Goal: Information Seeking & Learning: Learn about a topic

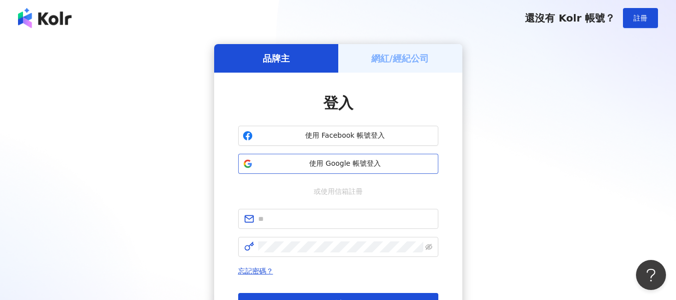
click at [356, 168] on span "使用 Google 帳號登入" at bounding box center [345, 164] width 177 height 10
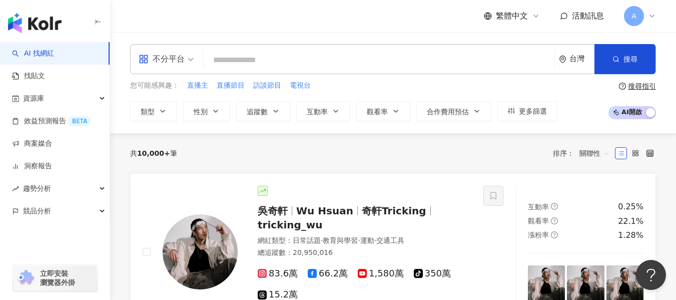
click at [266, 64] on input "search" at bounding box center [379, 60] width 343 height 19
click at [150, 108] on span "類型" at bounding box center [148, 112] width 14 height 8
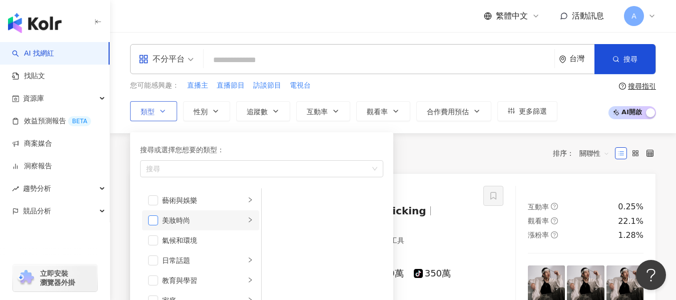
click at [151, 218] on span "button" at bounding box center [153, 220] width 10 height 10
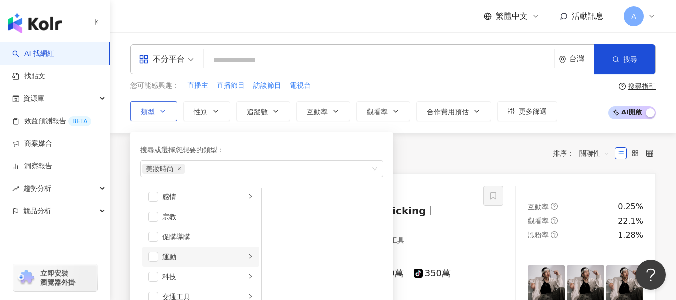
scroll to position [347, 0]
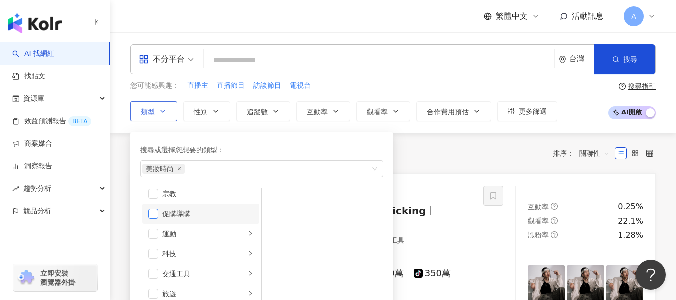
click at [156, 212] on span "button" at bounding box center [153, 214] width 10 height 10
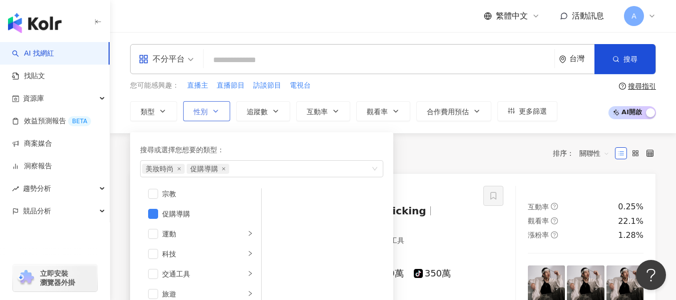
click at [205, 109] on span "性別" at bounding box center [201, 112] width 14 height 8
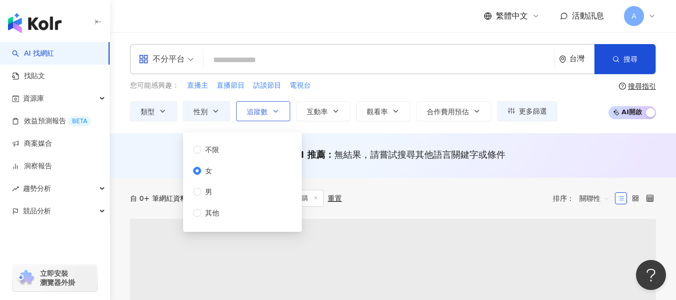
click at [269, 115] on button "追蹤數" at bounding box center [263, 111] width 54 height 20
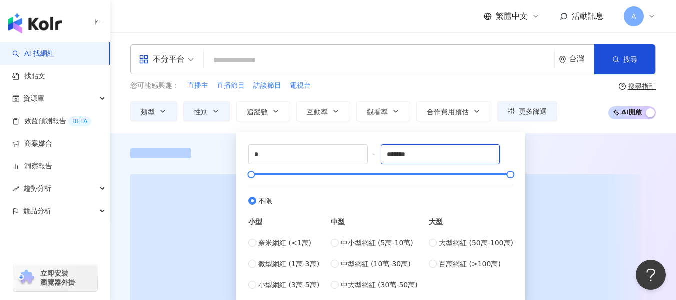
drag, startPoint x: 433, startPoint y: 158, endPoint x: 379, endPoint y: 156, distance: 54.1
click at [379, 156] on div "* - ******* 不限 小型 奈米網紅 (<1萬) 微型網紅 (1萬-3萬) 小型網紅 (3萬-5萬) 中型 中小型網紅 (5萬-10萬) 中型網紅 (…" at bounding box center [380, 217] width 265 height 146
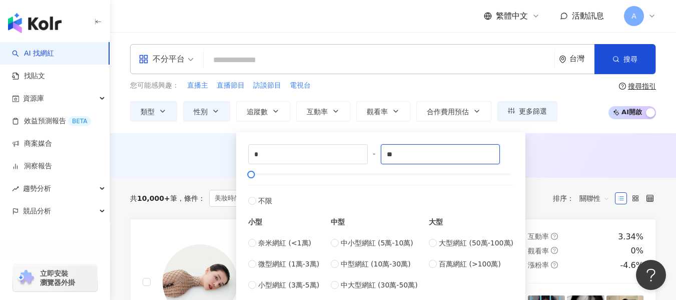
type input "*"
type input "*****"
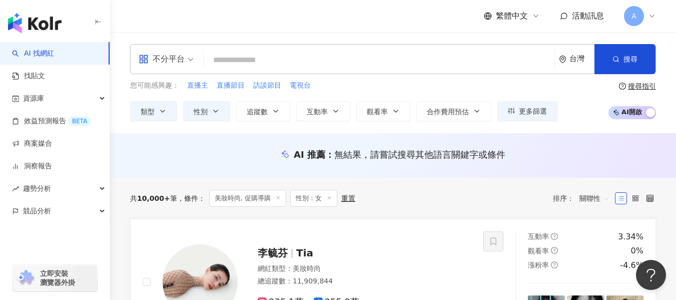
click at [569, 165] on div "AI 推薦 ： 無結果，請嘗試搜尋其他語言關鍵字或條件" at bounding box center [393, 157] width 566 height 19
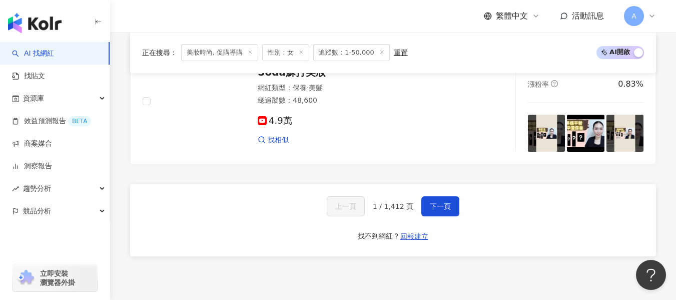
scroll to position [1890, 0]
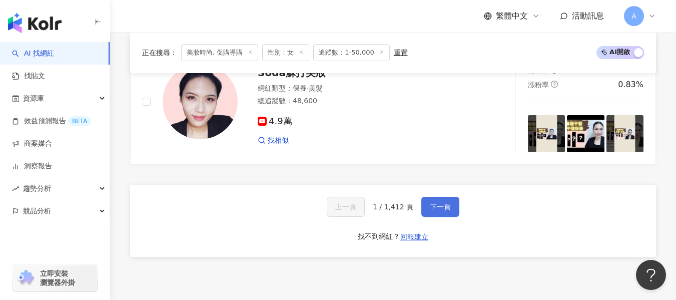
click at [435, 209] on span "下一頁" at bounding box center [440, 207] width 21 height 8
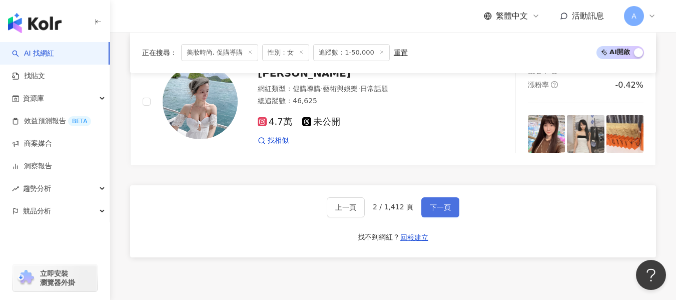
click at [436, 217] on button "下一頁" at bounding box center [440, 207] width 38 height 20
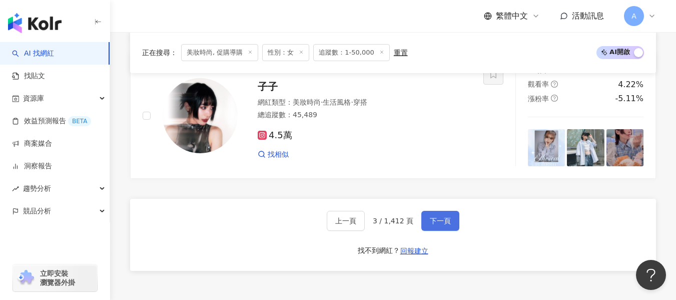
click at [436, 219] on button "下一頁" at bounding box center [440, 221] width 38 height 20
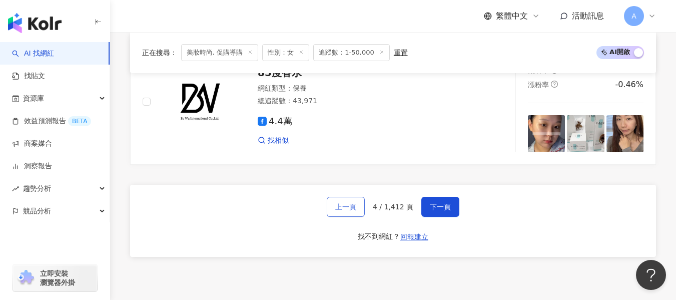
click at [337, 211] on span "上一頁" at bounding box center [345, 207] width 21 height 8
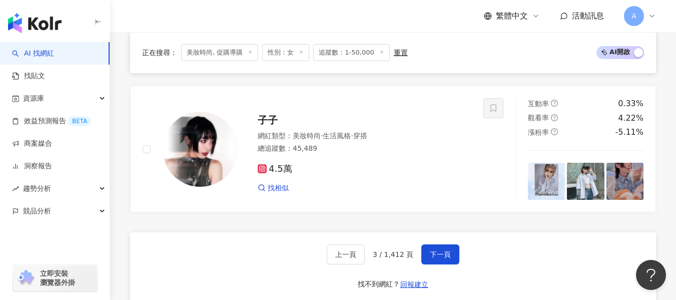
scroll to position [1840, 0]
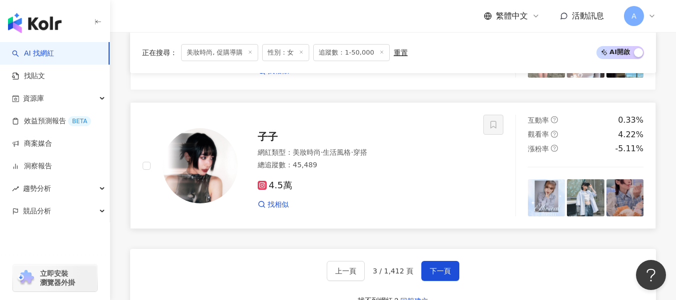
click at [328, 180] on div "4.5萬" at bounding box center [365, 185] width 214 height 11
click at [443, 267] on span "下一頁" at bounding box center [440, 271] width 21 height 8
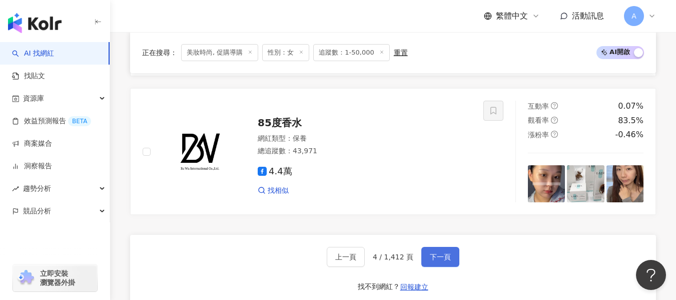
click at [443, 261] on span "下一頁" at bounding box center [440, 257] width 21 height 8
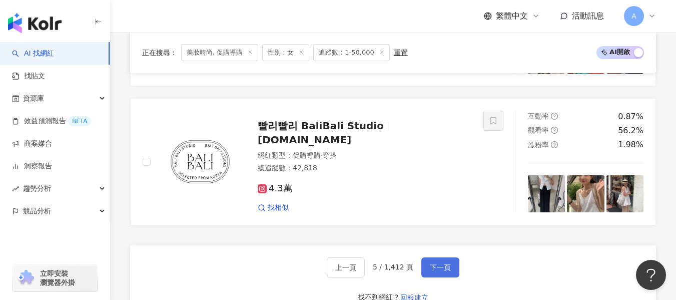
click at [423, 257] on button "下一頁" at bounding box center [440, 267] width 38 height 20
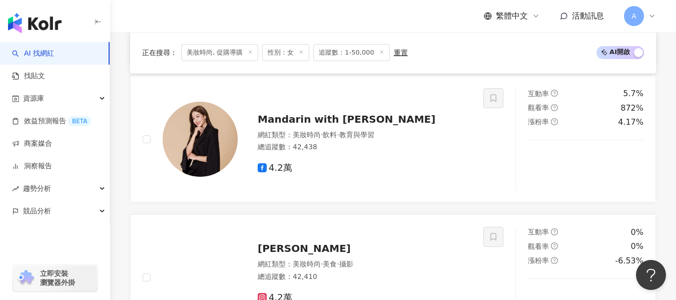
scroll to position [1890, 0]
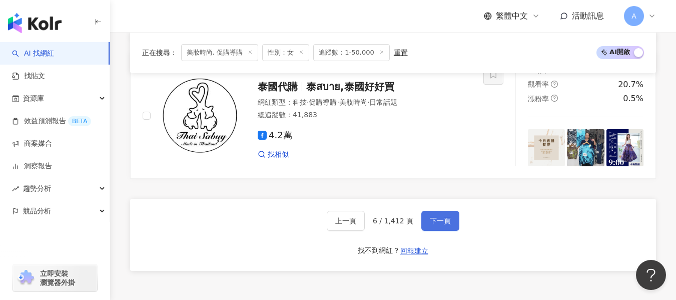
click at [431, 222] on button "下一頁" at bounding box center [440, 221] width 38 height 20
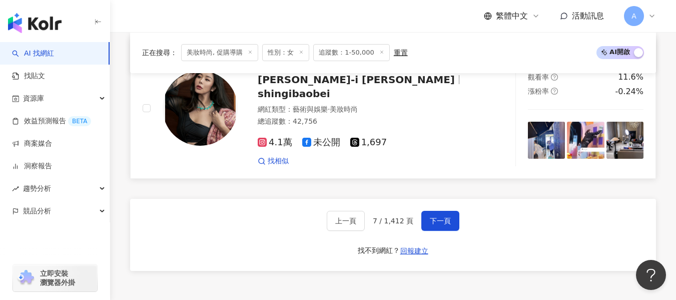
click at [433, 219] on button "下一頁" at bounding box center [440, 221] width 38 height 20
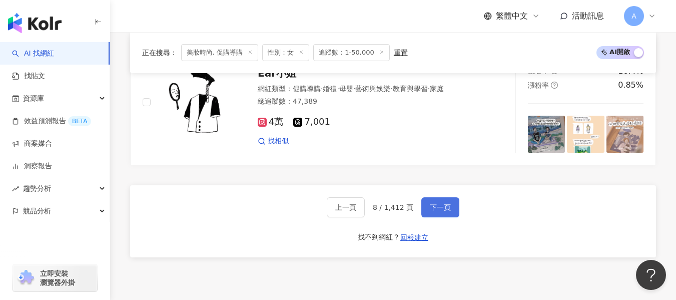
click at [447, 211] on span "下一頁" at bounding box center [440, 207] width 21 height 8
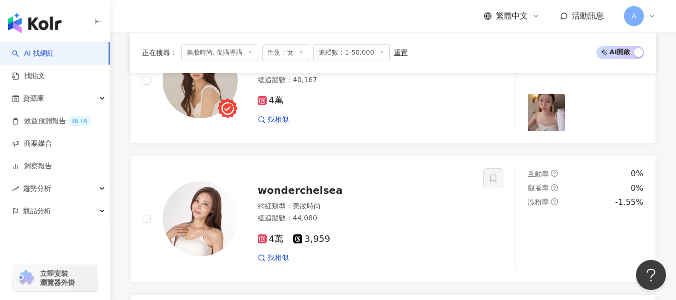
scroll to position [1955, 0]
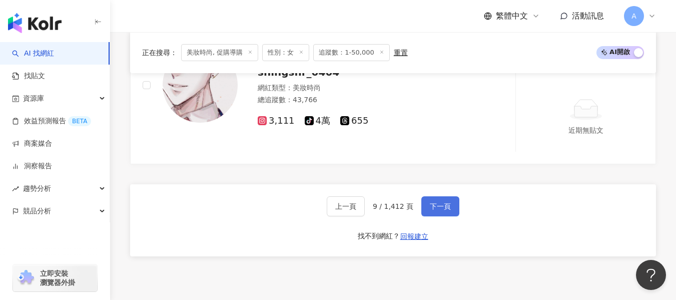
click at [447, 210] on span "下一頁" at bounding box center [440, 206] width 21 height 8
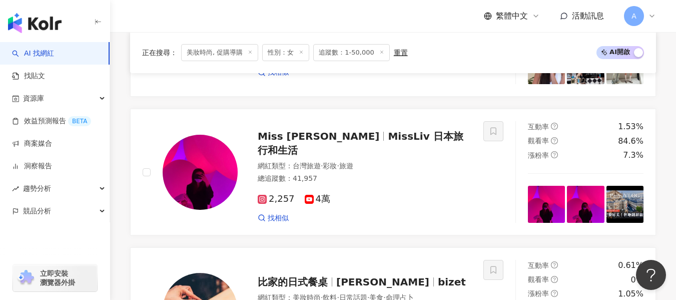
scroll to position [890, 0]
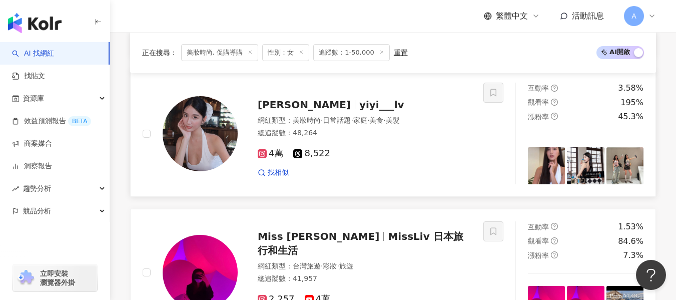
click at [407, 167] on div "4萬 8,522 找相似" at bounding box center [365, 158] width 214 height 37
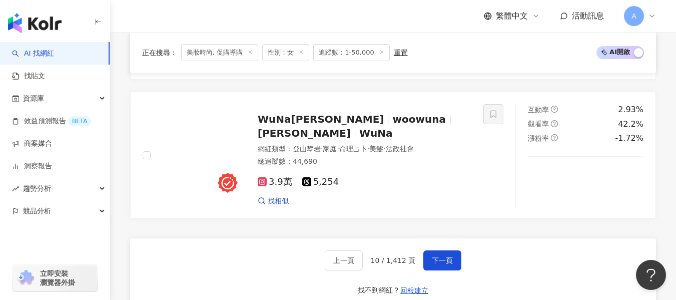
scroll to position [1840, 0]
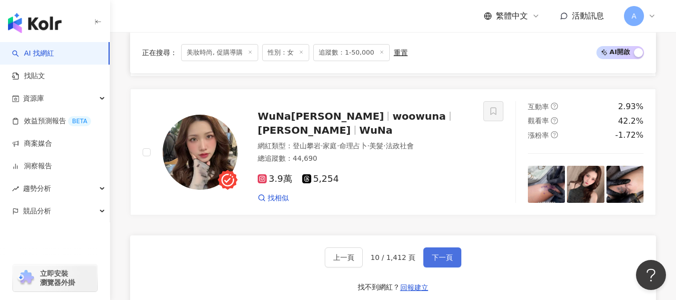
click at [443, 261] on span "下一頁" at bounding box center [442, 257] width 21 height 8
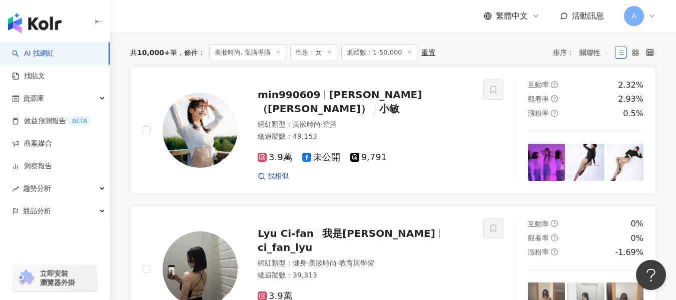
scroll to position [289, 0]
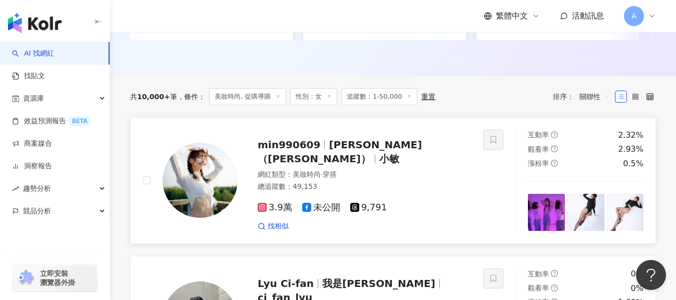
click at [400, 172] on div "網紅類型 ： 美妝時尚 · 穿搭" at bounding box center [365, 175] width 214 height 10
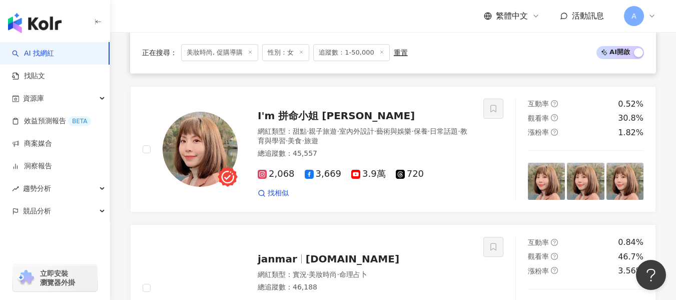
scroll to position [789, 0]
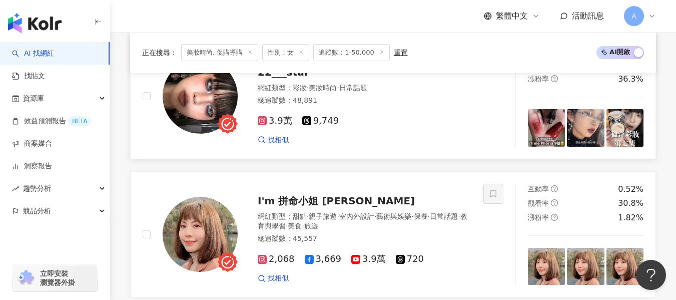
click at [360, 127] on div "3.9萬 9,749" at bounding box center [365, 121] width 214 height 11
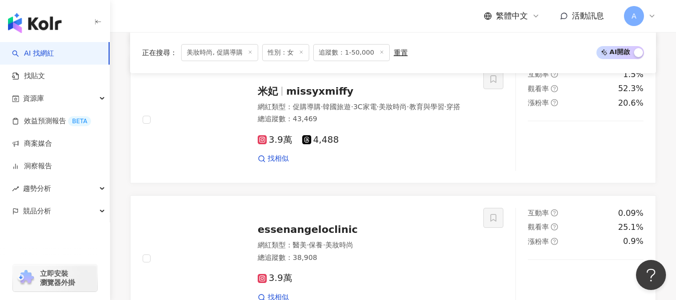
scroll to position [1440, 0]
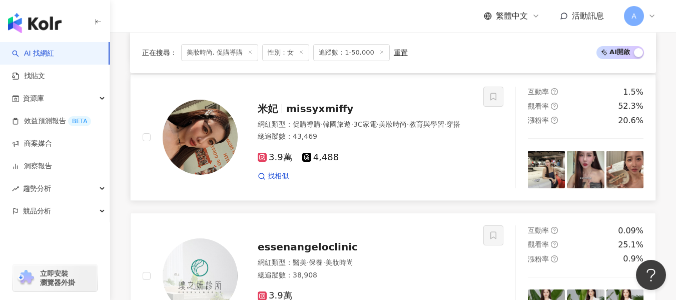
click at [409, 142] on div "總追蹤數 ： 43,469" at bounding box center [365, 137] width 214 height 10
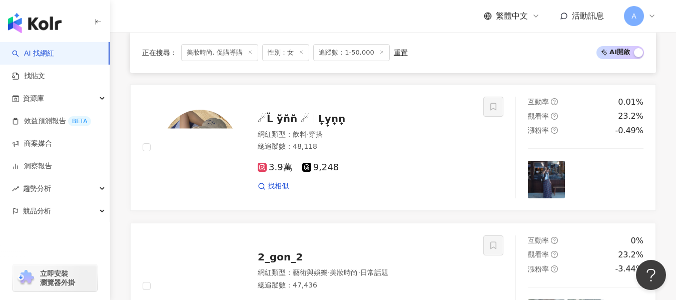
scroll to position [1790, 0]
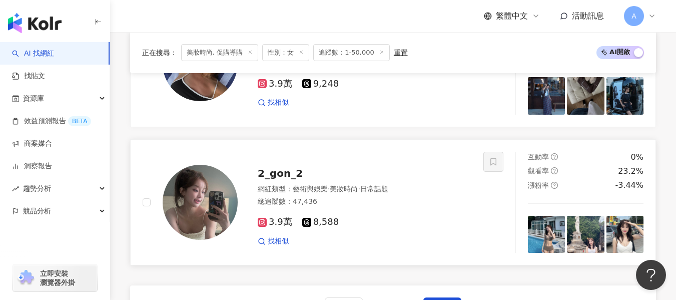
click at [360, 193] on span "·" at bounding box center [359, 189] width 2 height 8
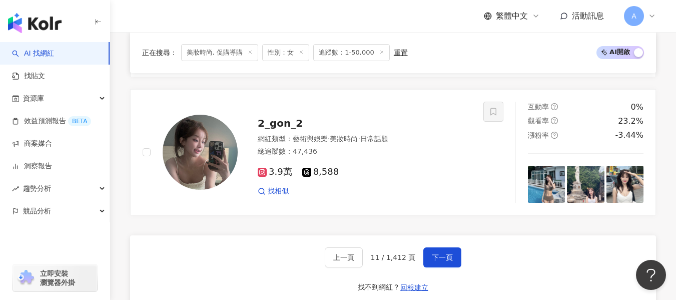
scroll to position [1940, 0]
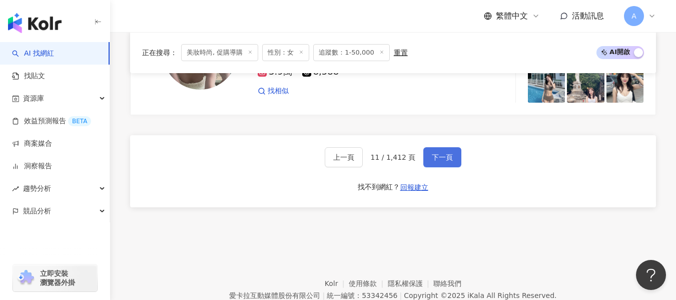
click at [437, 161] on span "下一頁" at bounding box center [442, 157] width 21 height 8
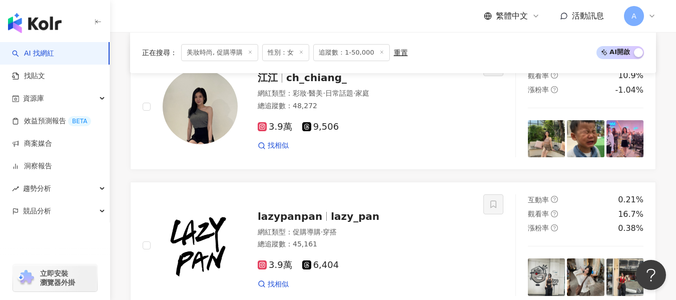
scroll to position [589, 0]
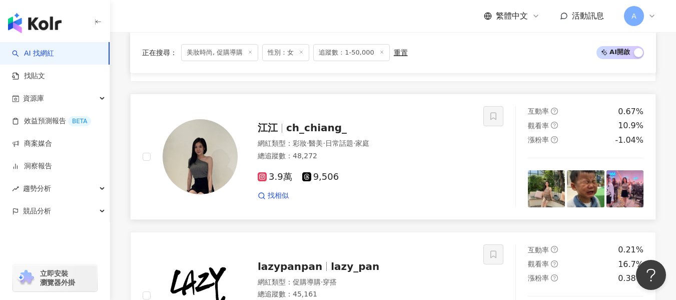
click at [357, 163] on div "網紅類型 ： 彩妝 · 醫美 · 日常話題 · 家庭 總追蹤數 ： 48,272" at bounding box center [365, 151] width 214 height 25
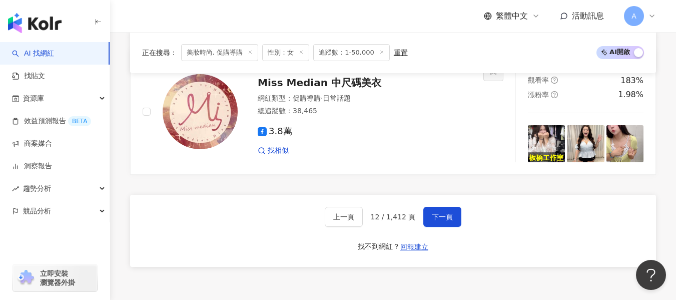
scroll to position [1990, 0]
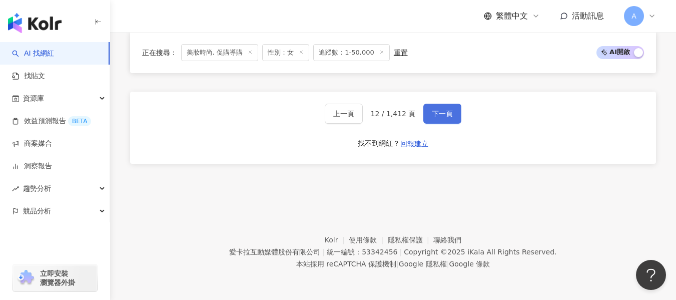
click at [452, 111] on button "下一頁" at bounding box center [442, 114] width 38 height 20
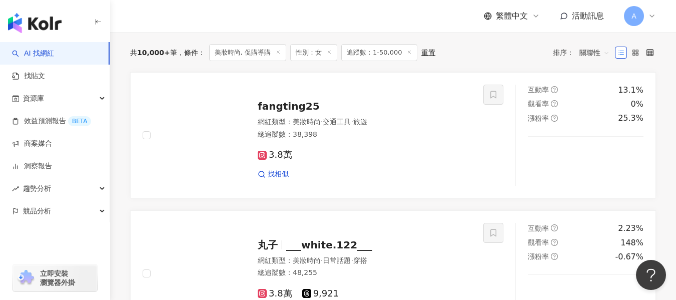
scroll to position [336, 0]
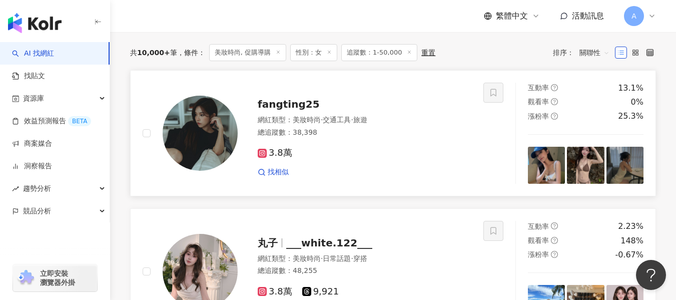
click at [368, 138] on div "總追蹤數 ： 38,398" at bounding box center [365, 133] width 214 height 10
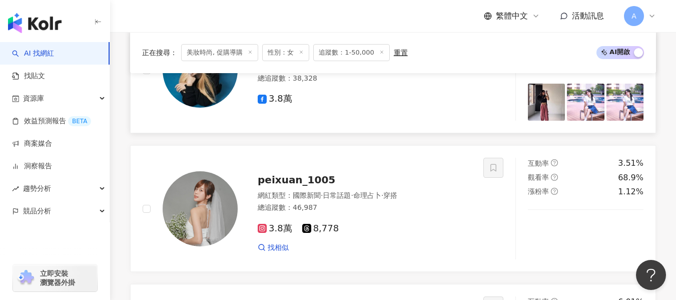
scroll to position [736, 0]
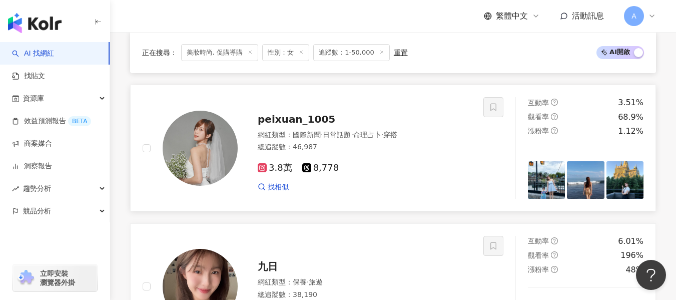
click at [407, 152] on div "總追蹤數 ： 46,987" at bounding box center [365, 147] width 214 height 10
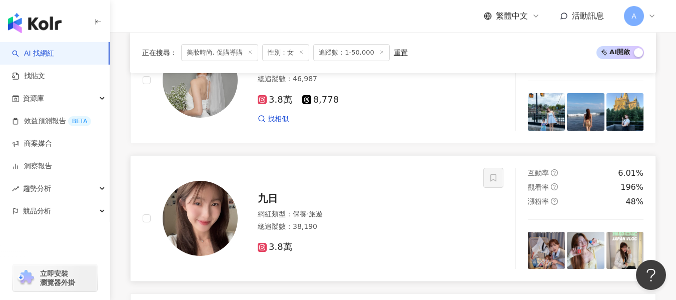
scroll to position [887, 0]
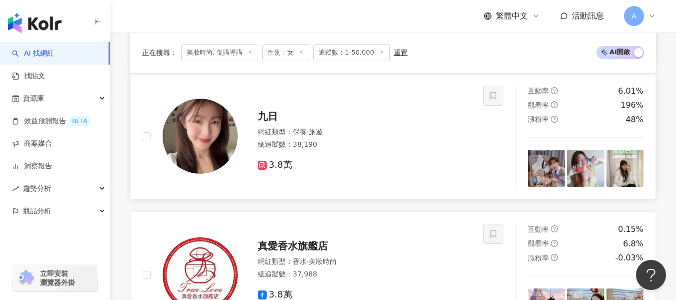
click at [382, 137] on div "網紅類型 ： 保養 · 旅遊" at bounding box center [365, 132] width 214 height 10
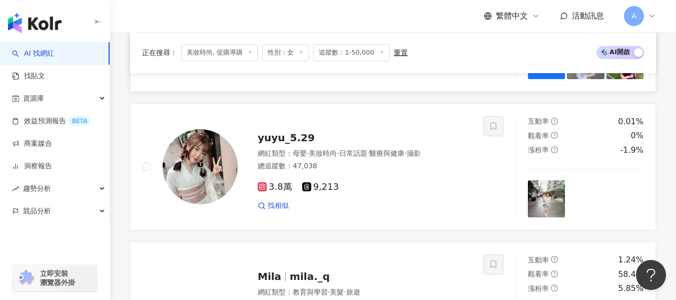
scroll to position [1687, 0]
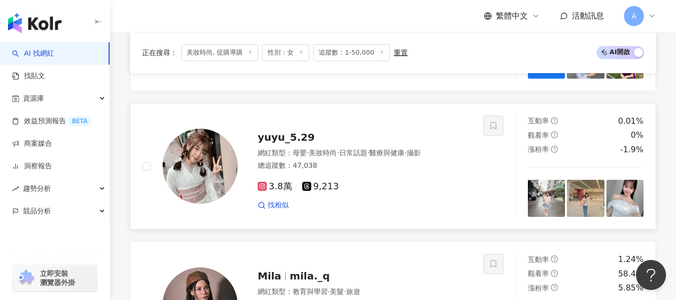
click at [339, 157] on span "·" at bounding box center [338, 153] width 2 height 8
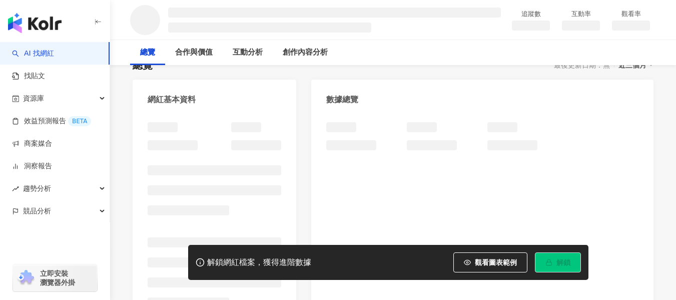
scroll to position [150, 0]
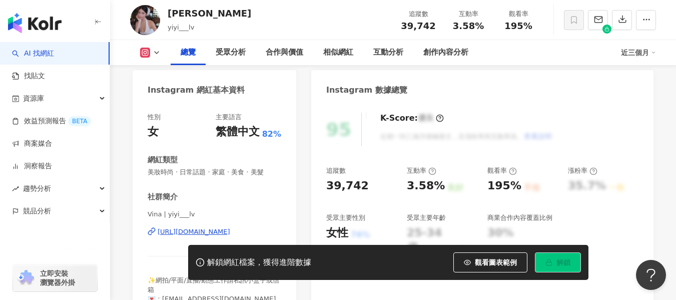
scroll to position [150, 0]
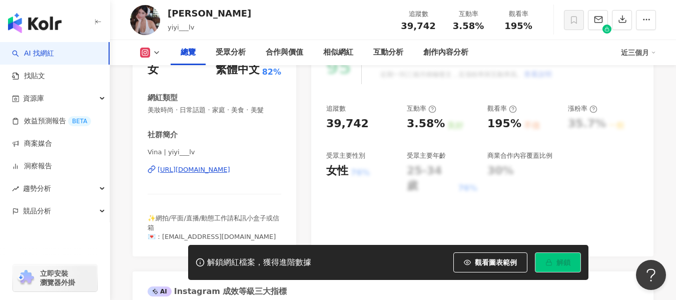
click at [230, 170] on div "[URL][DOMAIN_NAME]" at bounding box center [194, 169] width 73 height 9
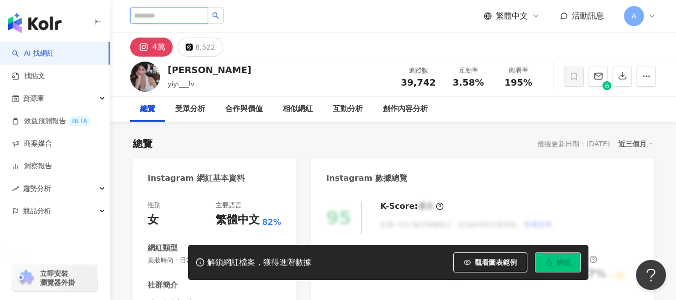
click at [193, 16] on input "search" at bounding box center [169, 16] width 78 height 16
paste input "**********"
type input "**********"
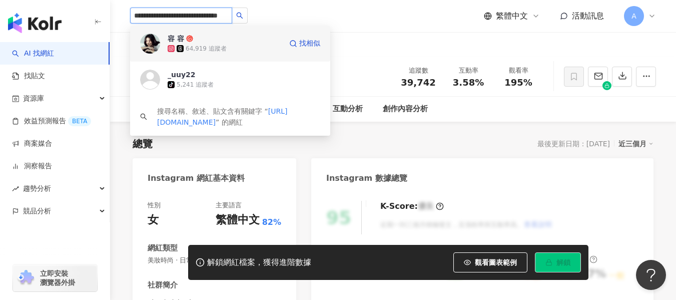
click at [230, 52] on div "64,919 追蹤者" at bounding box center [225, 49] width 114 height 10
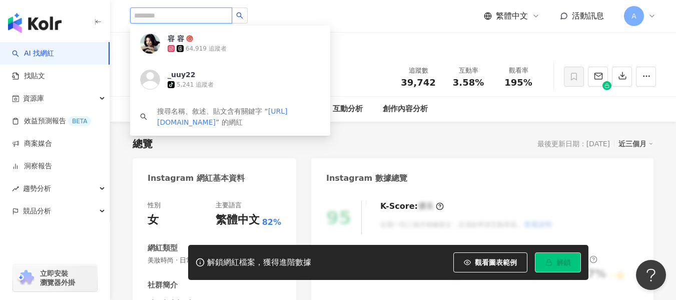
scroll to position [0, 0]
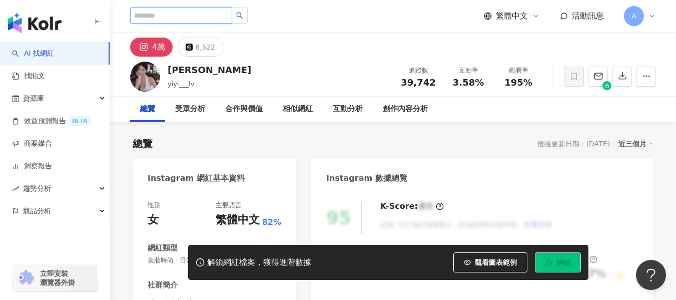
click at [207, 13] on input "search" at bounding box center [181, 16] width 102 height 16
paste input "**********"
type input "**********"
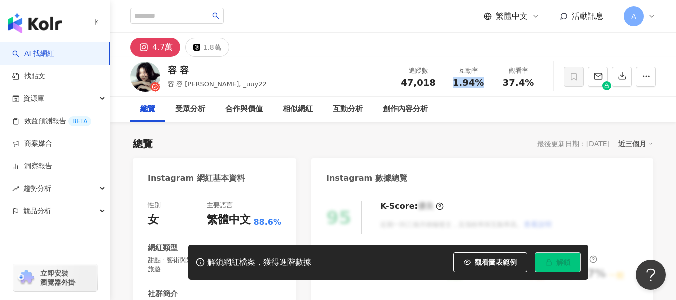
drag, startPoint x: 447, startPoint y: 85, endPoint x: 478, endPoint y: 84, distance: 31.0
click at [478, 84] on div "互動率 1.94%" at bounding box center [468, 77] width 50 height 22
copy span "1.94%"
drag, startPoint x: 501, startPoint y: 86, endPoint x: 530, endPoint y: 85, distance: 29.6
click at [530, 85] on div "37.4%" at bounding box center [518, 83] width 38 height 10
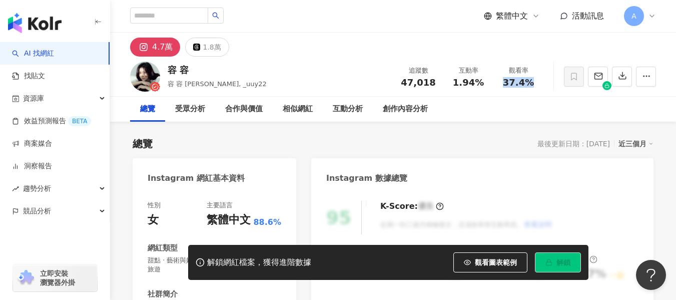
copy span "37.4%"
click at [371, 41] on div "4.7萬 1.8萬" at bounding box center [393, 45] width 566 height 24
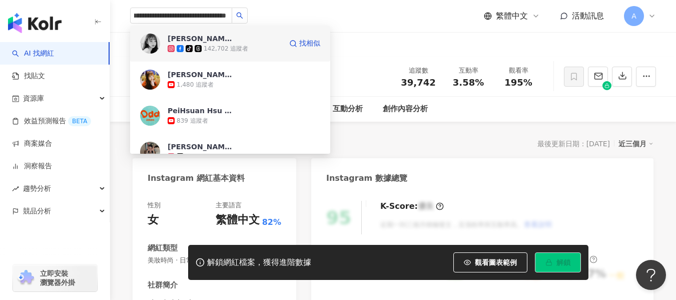
click at [216, 47] on div "142,702 追蹤者" at bounding box center [226, 49] width 45 height 9
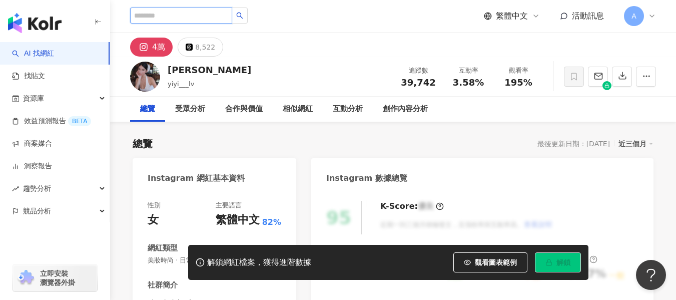
scroll to position [150, 0]
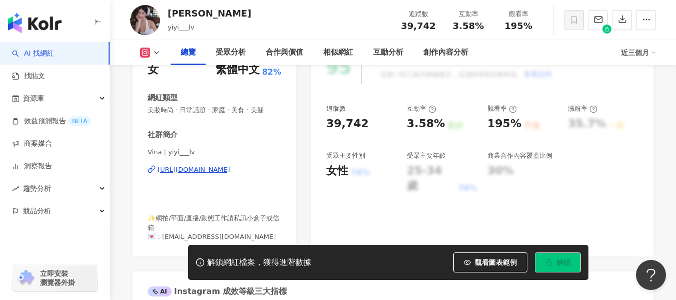
click at [230, 171] on div "https://www.instagram.com/yiyi___lv/" at bounding box center [194, 169] width 73 height 9
click at [216, 174] on div "https://www.instagram.com/yiyi___lv/" at bounding box center [194, 169] width 73 height 9
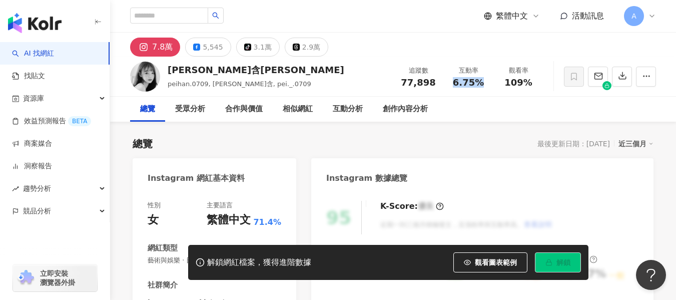
drag, startPoint x: 454, startPoint y: 83, endPoint x: 485, endPoint y: 84, distance: 31.0
click at [485, 84] on div "6.75%" at bounding box center [468, 83] width 38 height 10
drag, startPoint x: 508, startPoint y: 83, endPoint x: 533, endPoint y: 84, distance: 25.0
click at [533, 84] on div "109%" at bounding box center [518, 83] width 38 height 10
copy span "109%"
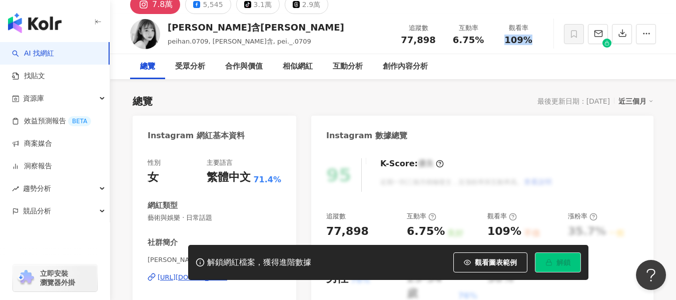
scroll to position [100, 0]
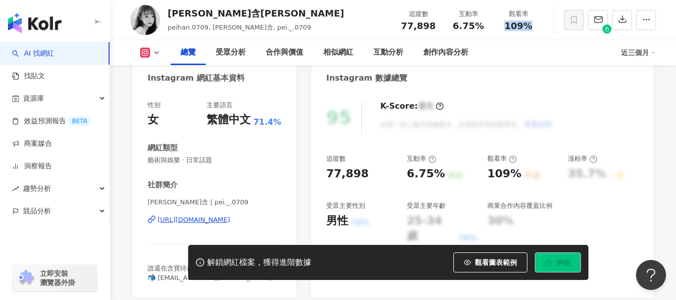
click at [191, 219] on div "[URL][DOMAIN_NAME]" at bounding box center [194, 219] width 73 height 9
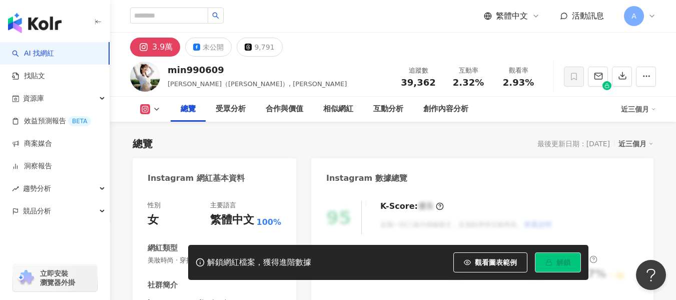
scroll to position [100, 0]
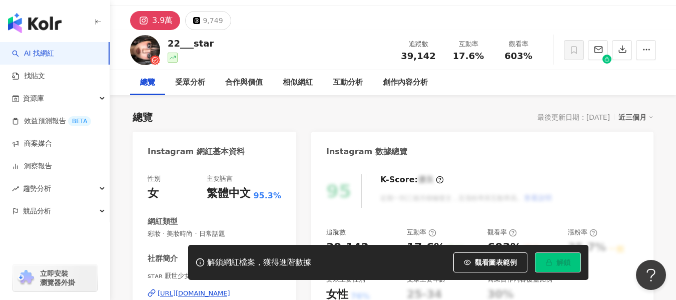
scroll to position [100, 0]
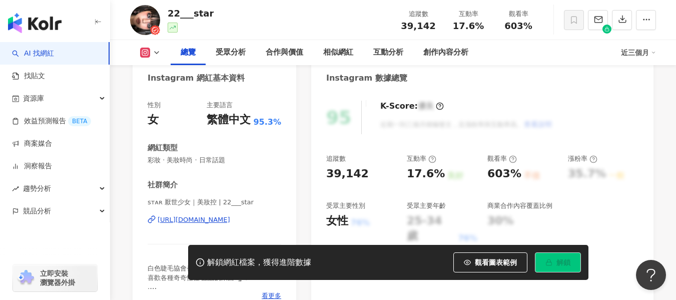
click at [173, 218] on div "https://www.instagram.com/22___star/" at bounding box center [194, 219] width 73 height 9
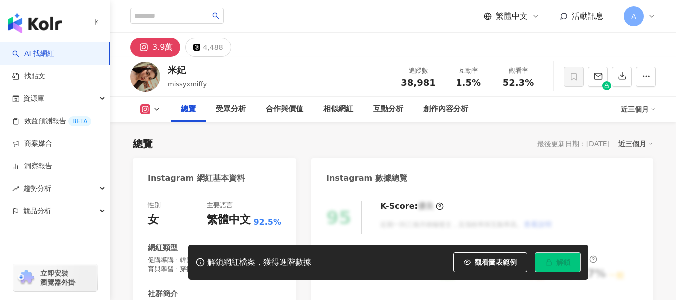
scroll to position [150, 0]
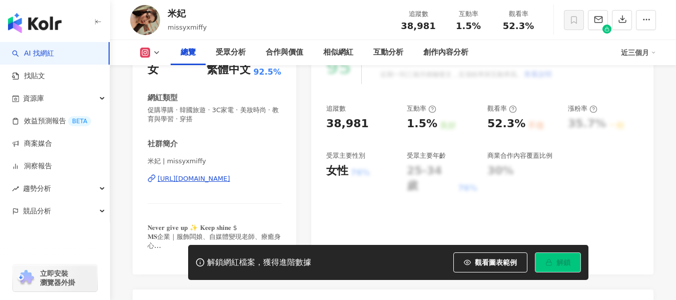
click at [192, 178] on div "[URL][DOMAIN_NAME]" at bounding box center [194, 178] width 73 height 9
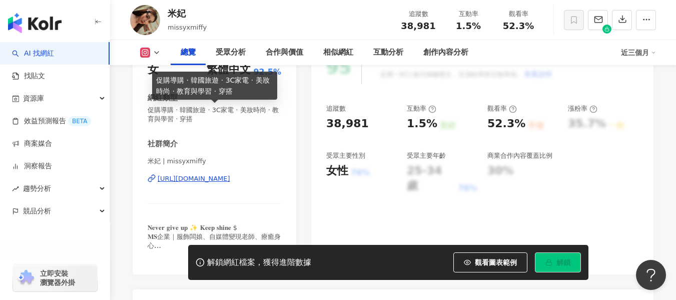
scroll to position [0, 0]
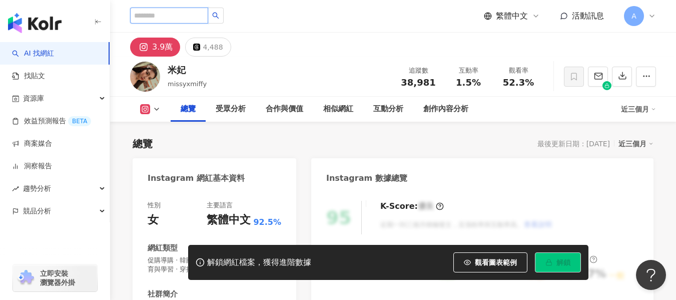
click at [207, 17] on input "search" at bounding box center [169, 16] width 78 height 16
paste input "**********"
type input "**********"
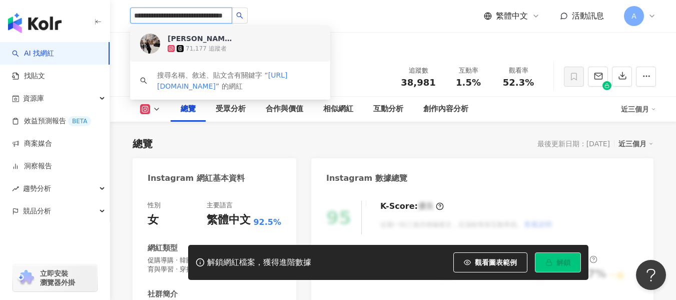
click at [242, 41] on div "宇緹 Peggy．天使傳聲機🪐 71,177 追蹤者" at bounding box center [244, 44] width 153 height 20
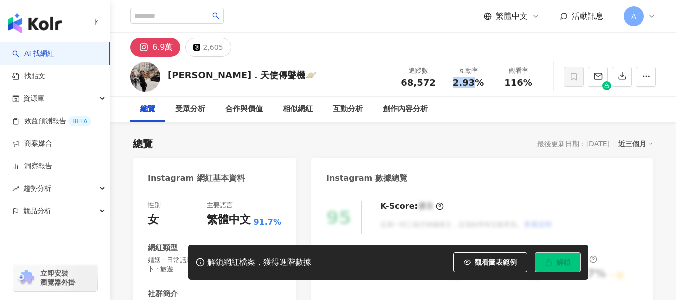
drag, startPoint x: 470, startPoint y: 85, endPoint x: 482, endPoint y: 85, distance: 12.0
click at [482, 85] on div "互動率 2.93%" at bounding box center [468, 77] width 50 height 22
drag, startPoint x: 506, startPoint y: 85, endPoint x: 529, endPoint y: 86, distance: 22.5
click at [529, 86] on span "116%" at bounding box center [518, 83] width 28 height 10
copy span "116%"
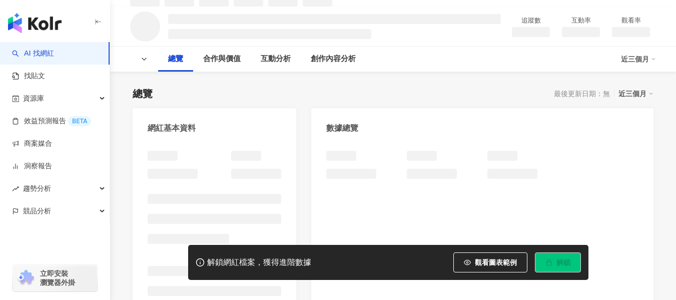
scroll to position [100, 0]
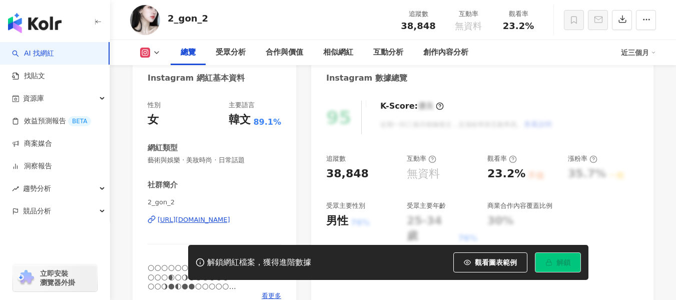
click at [218, 215] on div "https://www.instagram.com/2_gon_2/" at bounding box center [194, 219] width 73 height 9
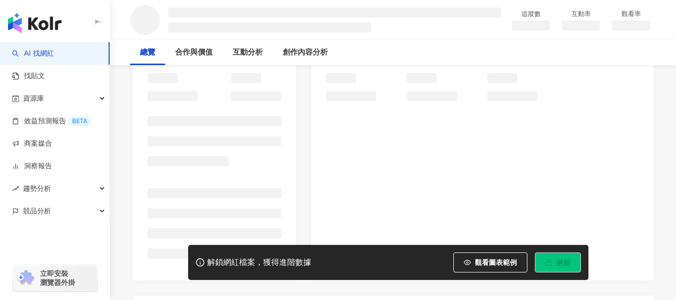
scroll to position [150, 0]
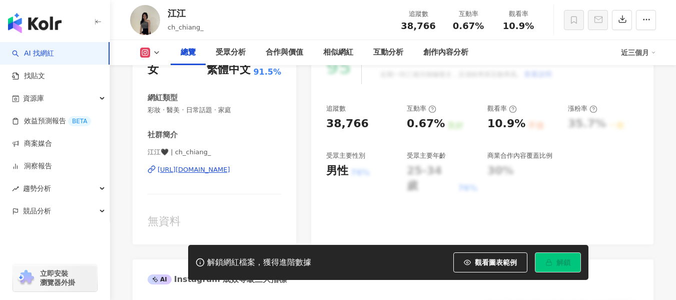
click at [204, 165] on div "https://www.instagram.com/ch_chiang_/" at bounding box center [194, 169] width 73 height 9
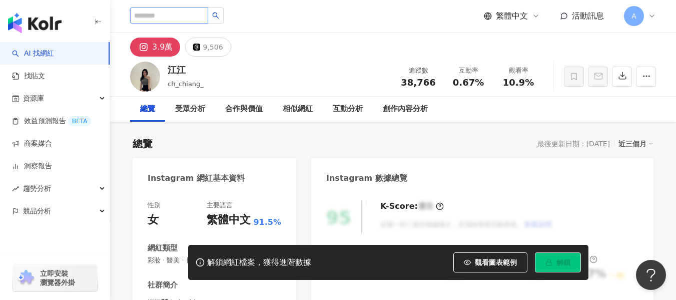
click at [190, 23] on input "search" at bounding box center [169, 16] width 78 height 16
paste input "**********"
type input "**********"
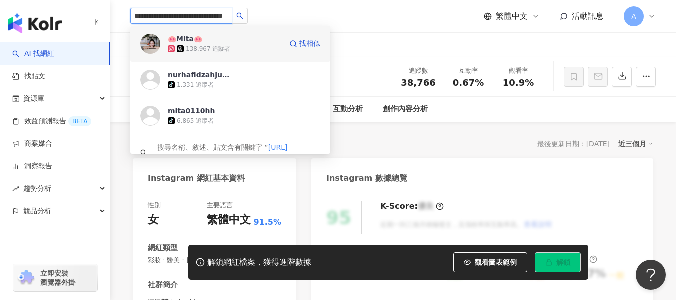
click at [205, 53] on div "138,967 追蹤者" at bounding box center [208, 49] width 45 height 9
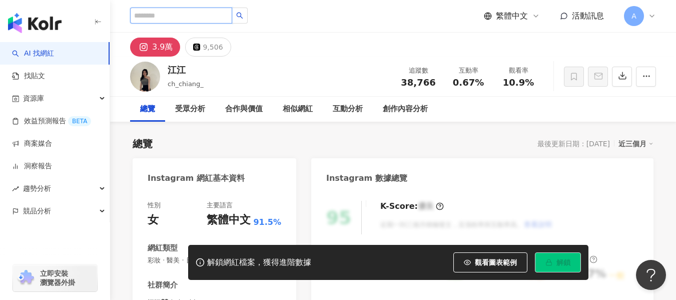
scroll to position [0, 0]
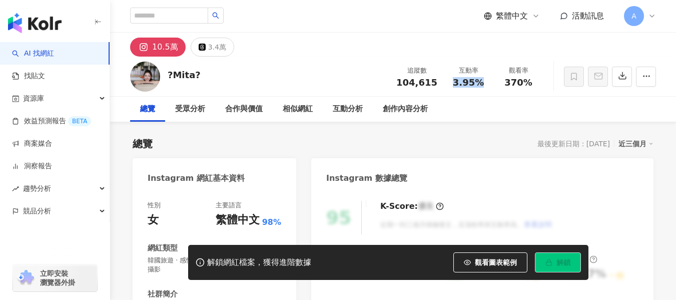
drag, startPoint x: 451, startPoint y: 84, endPoint x: 483, endPoint y: 85, distance: 31.5
click at [483, 85] on div "3.95%" at bounding box center [468, 83] width 38 height 10
copy span "3.95%"
drag, startPoint x: 503, startPoint y: 81, endPoint x: 530, endPoint y: 85, distance: 26.7
click at [530, 85] on div "370%" at bounding box center [518, 83] width 38 height 10
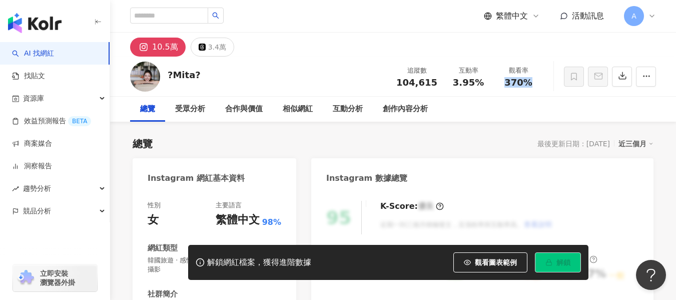
copy span "370%"
click at [191, 16] on input "search" at bounding box center [169, 16] width 78 height 16
paste input "**********"
type input "**********"
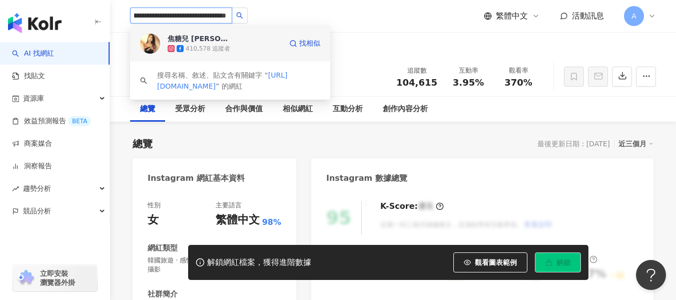
click at [198, 42] on div "焦糖兒 [PERSON_NAME]" at bounding box center [200, 39] width 65 height 10
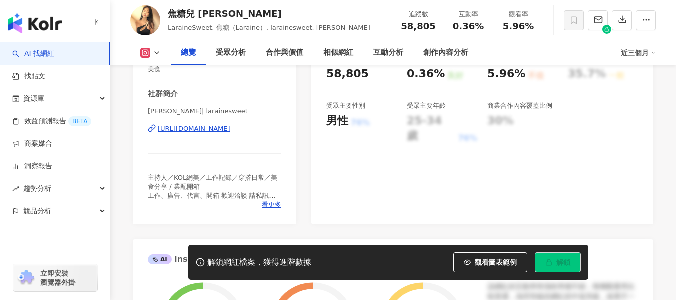
scroll to position [100, 0]
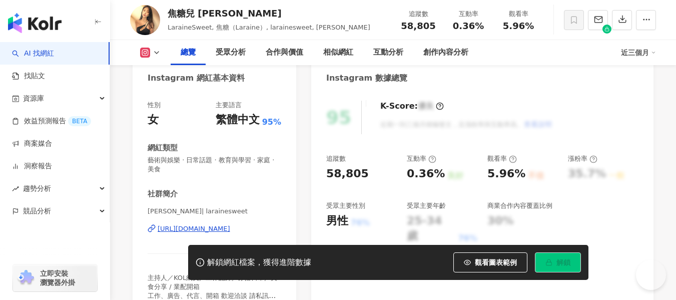
drag, startPoint x: 480, startPoint y: 26, endPoint x: 442, endPoint y: 1, distance: 45.4
click at [480, 26] on span "0.36%" at bounding box center [468, 26] width 31 height 10
drag, startPoint x: 502, startPoint y: 26, endPoint x: 531, endPoint y: 27, distance: 29.0
click at [531, 27] on div "5.96%" at bounding box center [518, 26] width 38 height 10
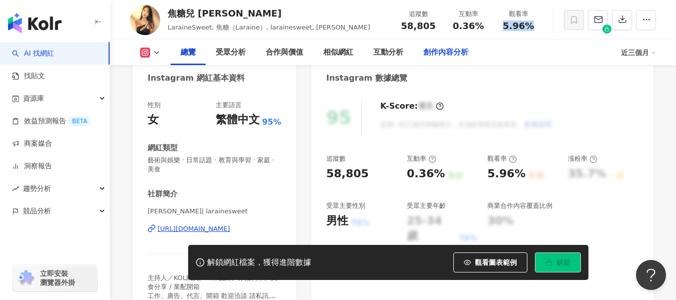
copy span "5.96%"
click at [375, 24] on div "焦糖兒 Laraine - 孟蓁 LaraineSweet, 焦糖（Laraine）, larainesweet, 吳孟蓁 追蹤數 58,805 互動率 0.…" at bounding box center [393, 20] width 566 height 40
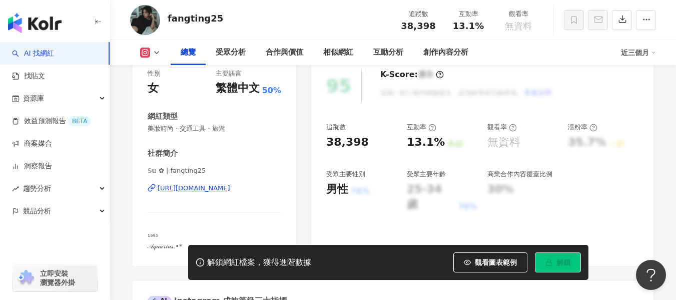
scroll to position [150, 0]
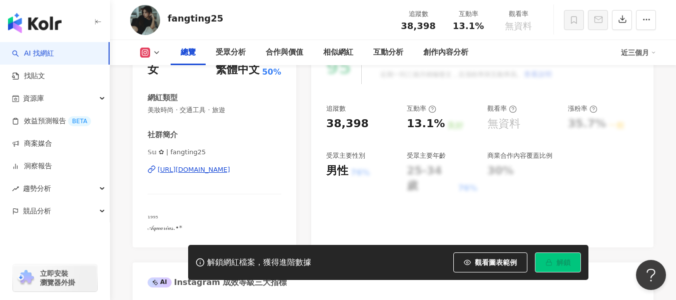
click at [226, 169] on div "[URL][DOMAIN_NAME]" at bounding box center [194, 169] width 73 height 9
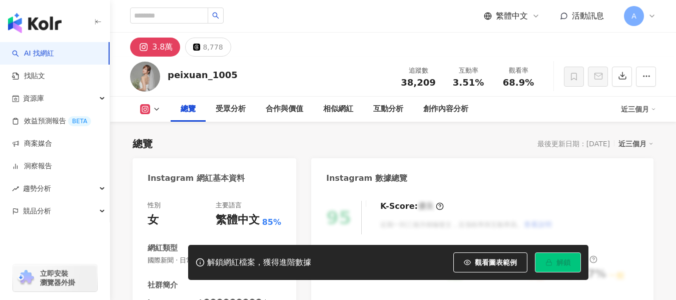
scroll to position [100, 0]
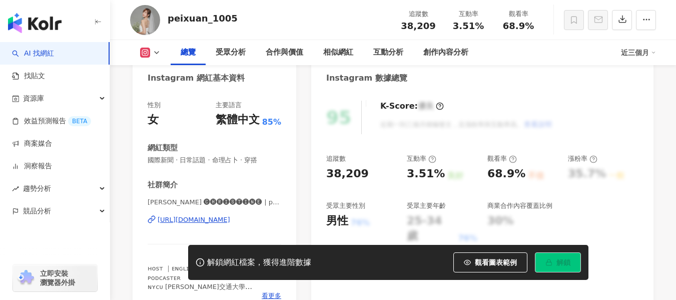
click at [181, 220] on div "https://www.instagram.com/peixuan_1005/" at bounding box center [194, 219] width 73 height 9
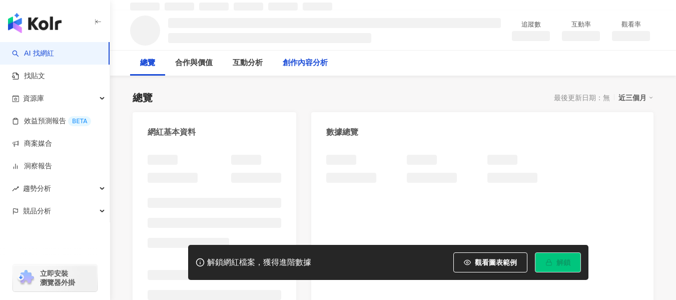
scroll to position [50, 0]
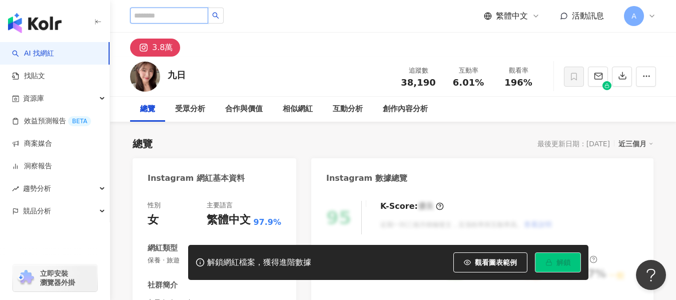
click at [189, 10] on input "search" at bounding box center [169, 16] width 78 height 16
paste input "**********"
type input "**********"
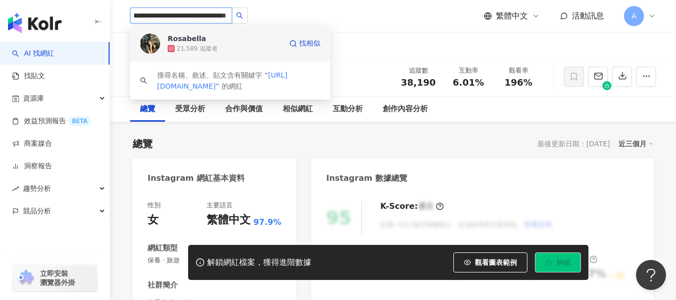
click at [214, 46] on div "21,589 追蹤者" at bounding box center [197, 49] width 41 height 9
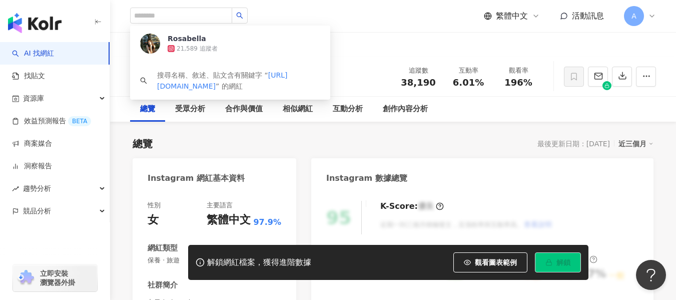
scroll to position [0, 0]
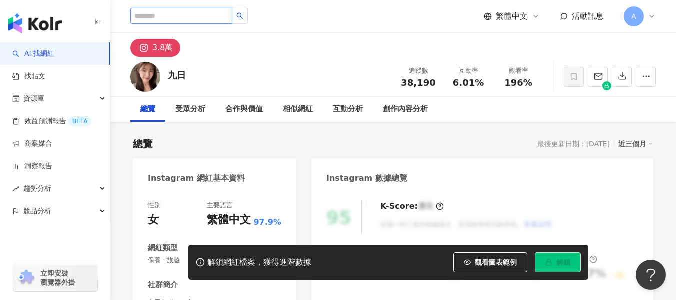
click at [218, 18] on input "search" at bounding box center [181, 16] width 102 height 16
paste input "**********"
type input "**********"
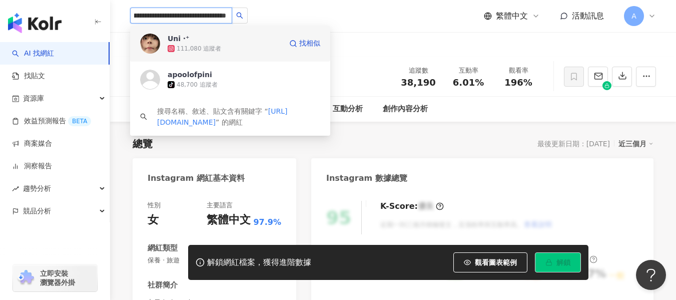
click at [231, 44] on div "111,080 追蹤者" at bounding box center [225, 49] width 114 height 10
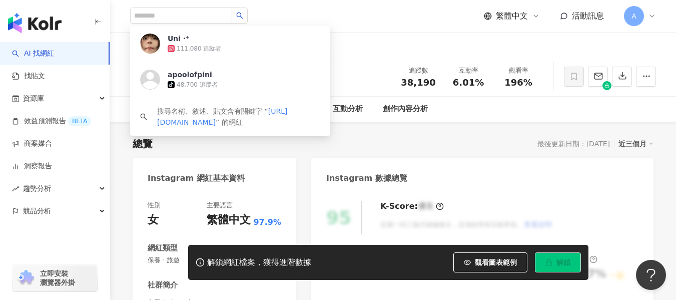
scroll to position [0, 0]
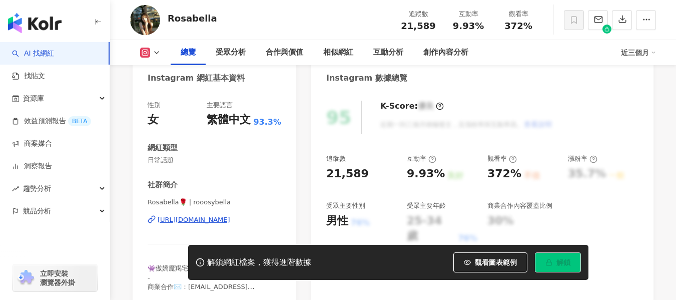
scroll to position [150, 0]
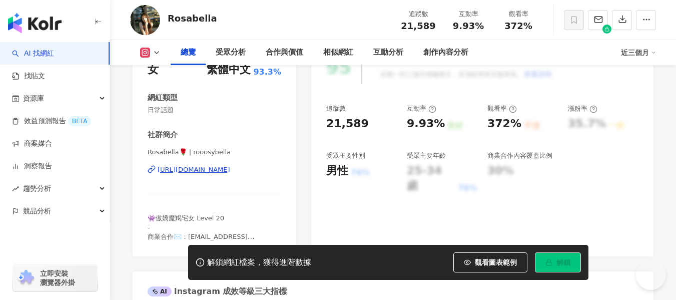
drag, startPoint x: 477, startPoint y: 28, endPoint x: 483, endPoint y: 28, distance: 6.5
click at [483, 28] on div "9.93%" at bounding box center [468, 26] width 38 height 10
drag, startPoint x: 502, startPoint y: 23, endPoint x: 531, endPoint y: 28, distance: 29.4
click at [531, 28] on div "372%" at bounding box center [518, 26] width 38 height 10
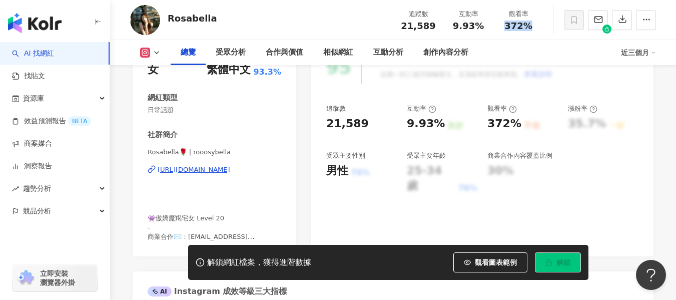
copy span "372%"
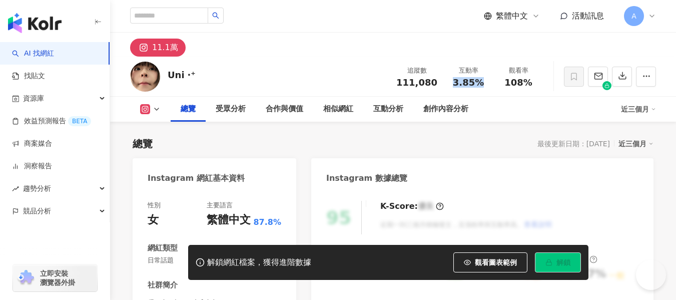
drag, startPoint x: 477, startPoint y: 85, endPoint x: 429, endPoint y: 3, distance: 95.3
click at [484, 85] on div "3.85%" at bounding box center [468, 83] width 38 height 10
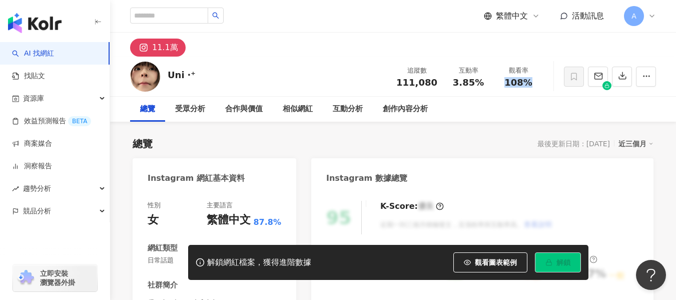
drag, startPoint x: 509, startPoint y: 83, endPoint x: 545, endPoint y: 85, distance: 36.6
click at [545, 85] on div "Uni ‧⁺ 追蹤數 111,080 互動率 3.85% 觀看率 108%" at bounding box center [393, 77] width 566 height 40
copy span "108%"
click at [179, 16] on input "search" at bounding box center [169, 16] width 78 height 16
paste input "**********"
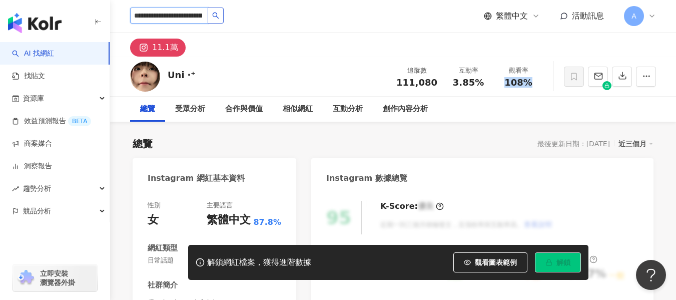
scroll to position [0, 37]
type input "**********"
click at [242, 24] on div "**********" at bounding box center [189, 16] width 118 height 17
click at [217, 14] on input "**********" at bounding box center [181, 16] width 102 height 16
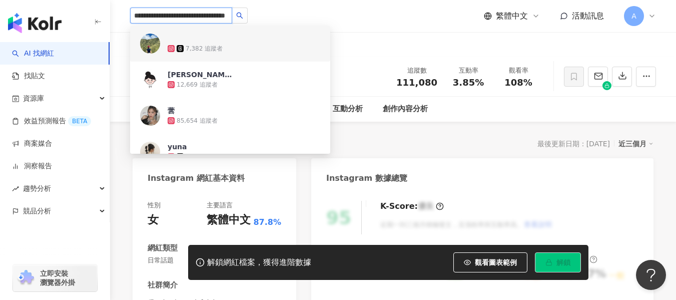
click at [228, 17] on input "**********" at bounding box center [181, 16] width 102 height 16
click at [242, 16] on icon "search" at bounding box center [239, 15] width 7 height 7
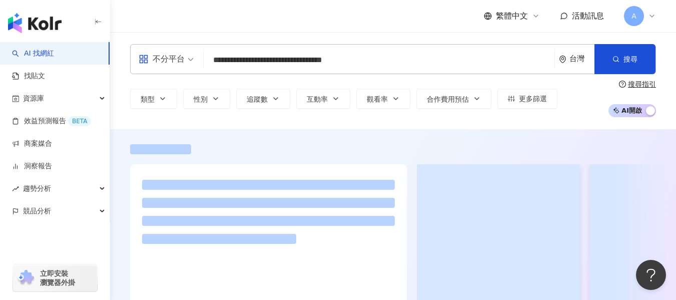
click at [319, 8] on div "繁體中文 活動訊息 A" at bounding box center [393, 16] width 526 height 32
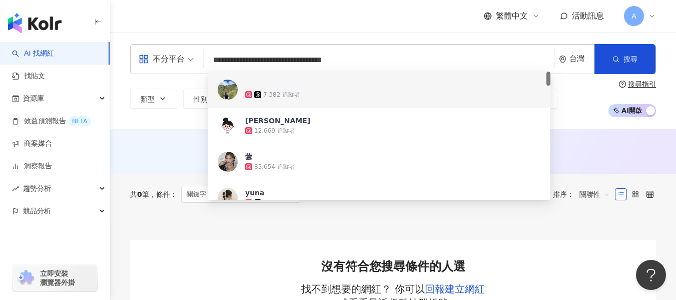
drag, startPoint x: 490, startPoint y: 61, endPoint x: 114, endPoint y: 103, distance: 378.1
click at [114, 103] on div "**********" at bounding box center [393, 80] width 566 height 73
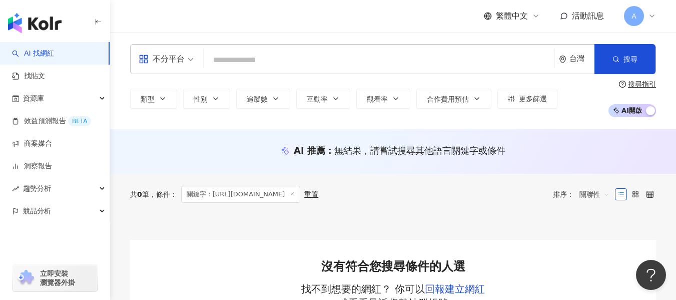
paste input "**********"
type input "**********"
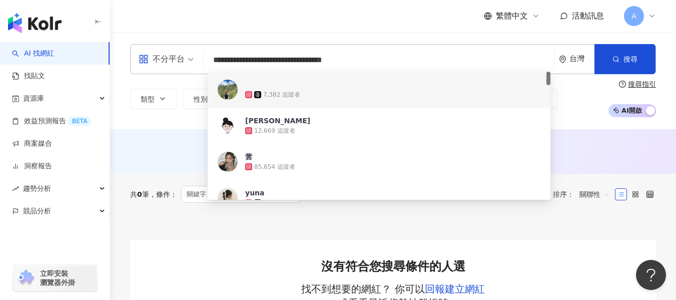
click at [298, 89] on span at bounding box center [373, 85] width 257 height 10
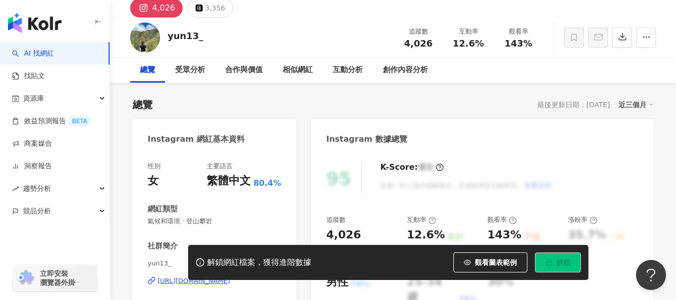
scroll to position [139, 0]
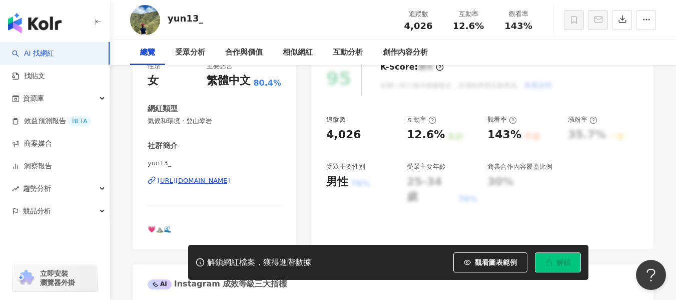
click at [203, 176] on div "[URL][DOMAIN_NAME]" at bounding box center [194, 180] width 73 height 9
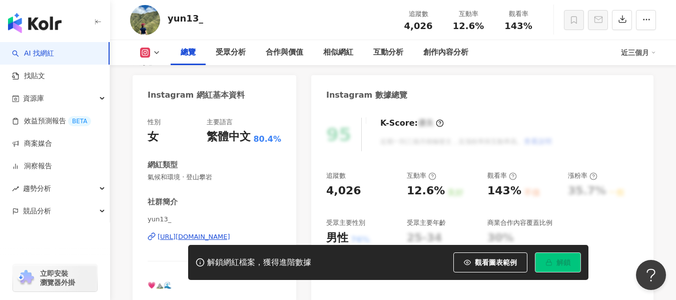
scroll to position [0, 0]
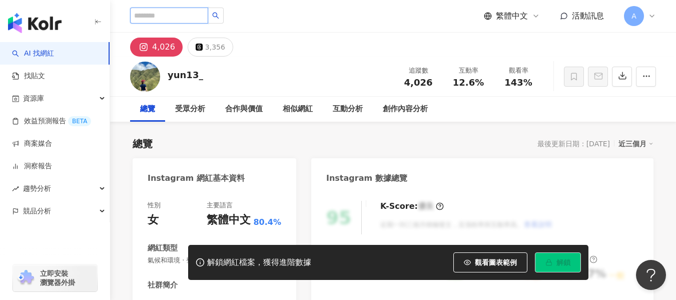
click at [188, 14] on input "search" at bounding box center [169, 16] width 78 height 16
paste input "*********"
type input "*********"
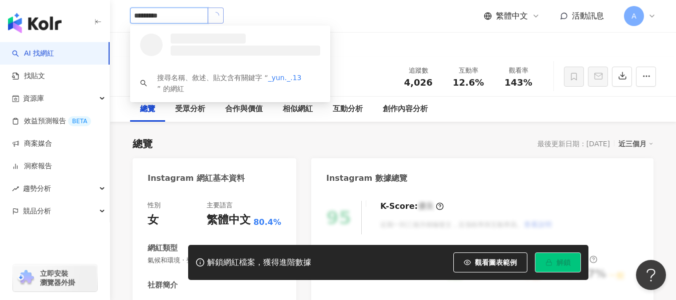
click at [224, 22] on button "button" at bounding box center [216, 16] width 16 height 16
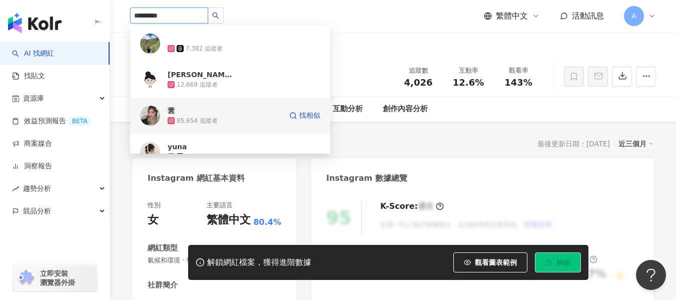
click at [261, 115] on div "蕓 85,654 追蹤者" at bounding box center [225, 116] width 114 height 20
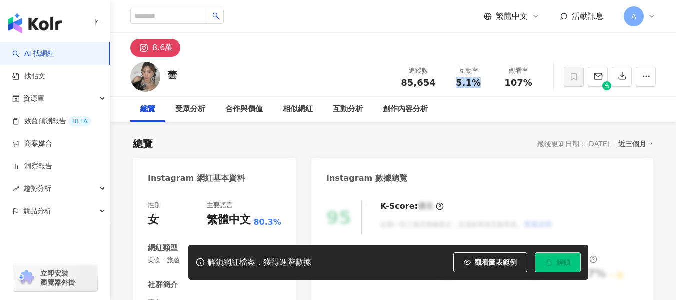
drag, startPoint x: 455, startPoint y: 84, endPoint x: 485, endPoint y: 84, distance: 29.5
click at [485, 84] on div "5.1%" at bounding box center [468, 83] width 38 height 10
drag, startPoint x: 507, startPoint y: 85, endPoint x: 544, endPoint y: 88, distance: 37.6
click at [544, 88] on div "蕓 追蹤數 85,654 互動率 5.1% 觀看率 107%" at bounding box center [393, 77] width 566 height 40
copy span "107%"
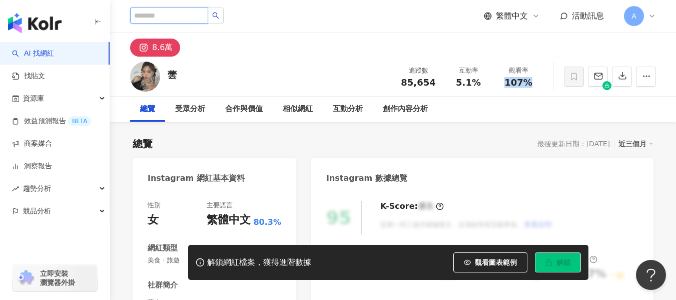
click at [196, 14] on input "search" at bounding box center [169, 16] width 78 height 16
paste input "**********"
type input "**********"
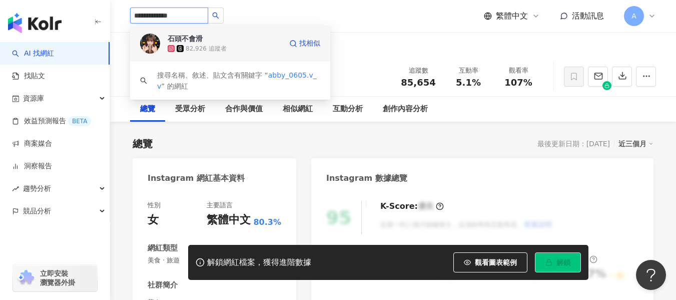
click at [199, 44] on div "82,926 追蹤者" at bounding box center [225, 49] width 114 height 10
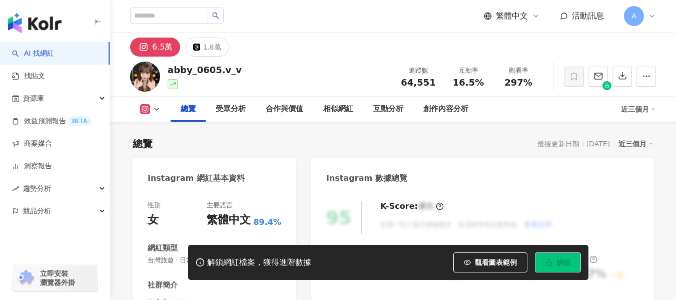
scroll to position [50, 0]
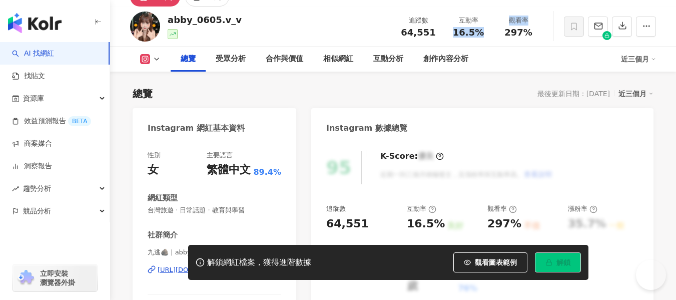
drag, startPoint x: 453, startPoint y: 31, endPoint x: 477, endPoint y: 31, distance: 24.0
click at [479, 31] on div "16.5%" at bounding box center [468, 33] width 38 height 10
copy div "16.5% 觀看率"
drag, startPoint x: 507, startPoint y: 35, endPoint x: 524, endPoint y: 35, distance: 17.0
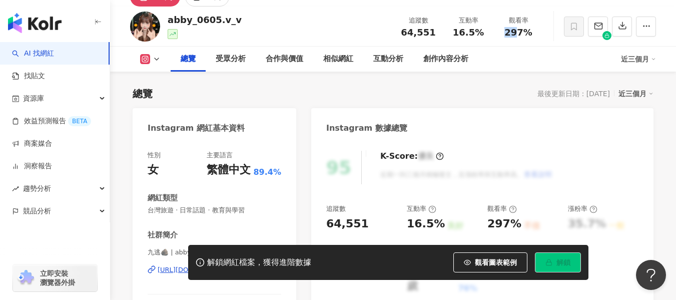
click at [524, 35] on span "297%" at bounding box center [518, 33] width 28 height 10
drag, startPoint x: 531, startPoint y: 35, endPoint x: 508, endPoint y: 32, distance: 23.2
click at [508, 32] on span "297%" at bounding box center [518, 33] width 28 height 10
copy span "297%"
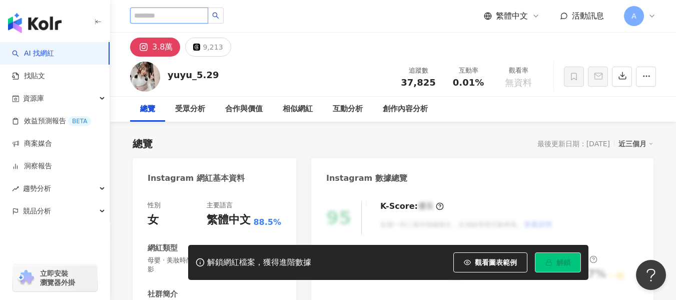
click at [206, 22] on input "search" at bounding box center [169, 16] width 78 height 16
paste input "**********"
type input "**********"
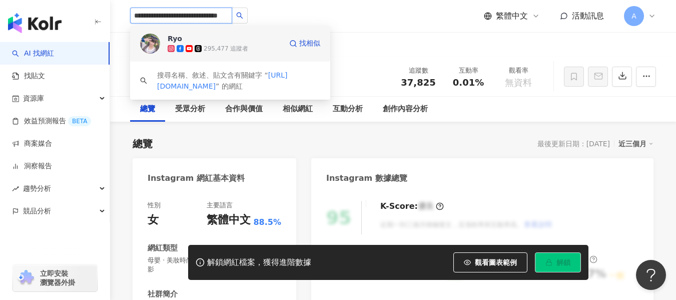
click at [139, 37] on div "Ryo 295,477 追蹤者 找相似" at bounding box center [230, 44] width 200 height 36
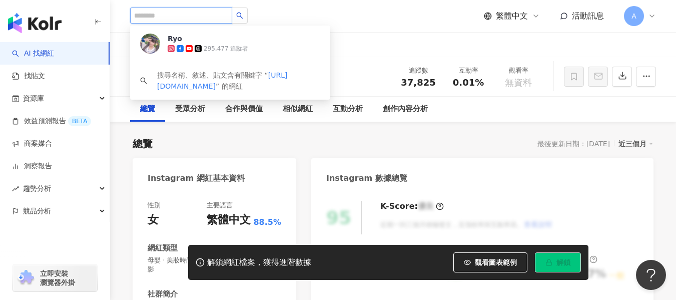
scroll to position [0, 0]
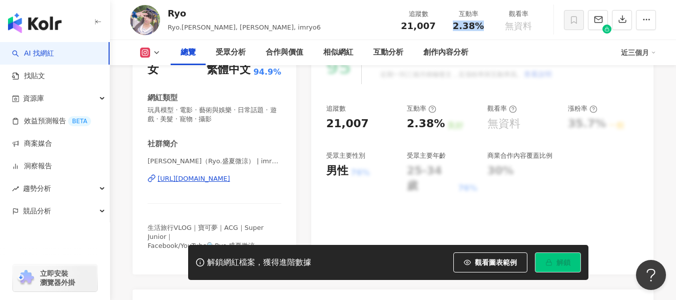
drag, startPoint x: 460, startPoint y: 26, endPoint x: 485, endPoint y: 30, distance: 24.8
click at [485, 30] on div "2.38%" at bounding box center [468, 26] width 38 height 10
